Goal: Navigation & Orientation: Find specific page/section

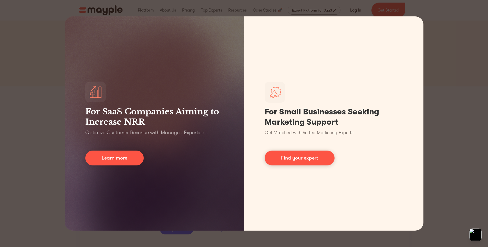
click at [437, 87] on div "For SaaS Companies Aiming to Increase NRR Optimize Customer Revenue with Manage…" at bounding box center [244, 123] width 488 height 247
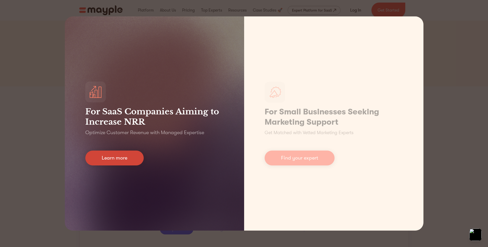
click at [114, 159] on link "Learn more" at bounding box center [114, 157] width 58 height 15
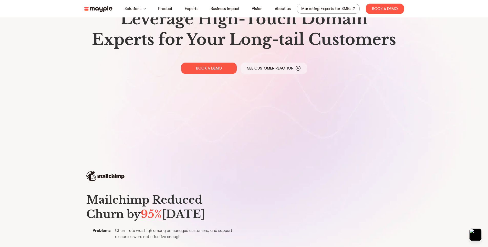
scroll to position [102, 0]
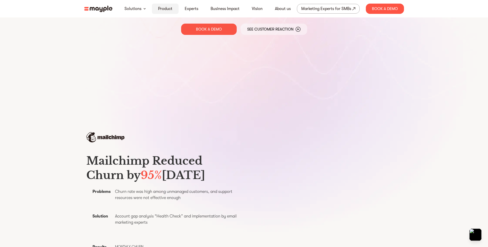
click at [161, 11] on link "Product" at bounding box center [165, 9] width 14 height 6
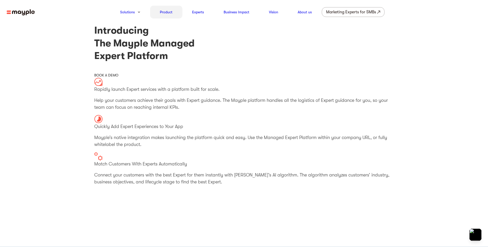
click at [163, 10] on link "Product" at bounding box center [166, 12] width 13 height 6
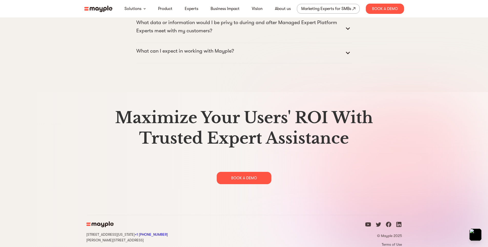
scroll to position [2628, 0]
